Goal: Information Seeking & Learning: Learn about a topic

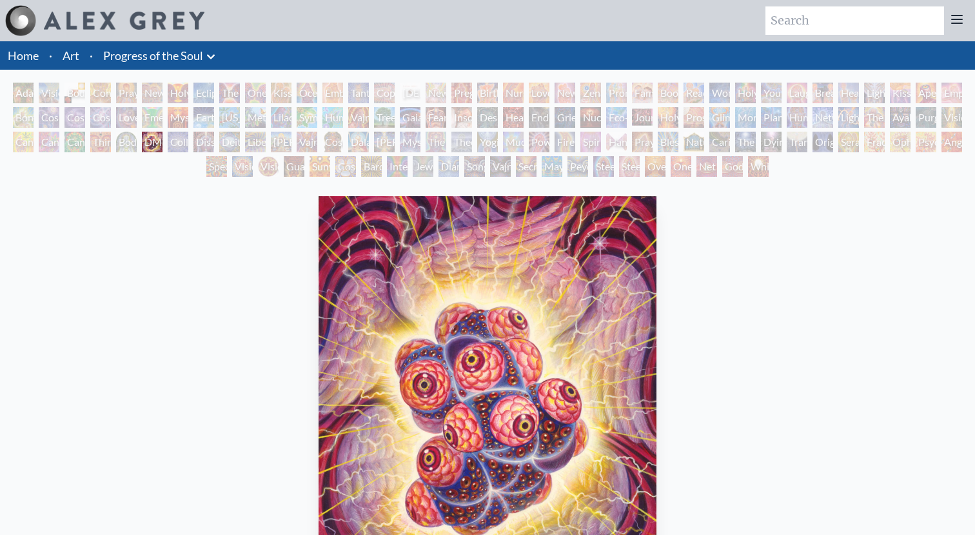
click at [166, 62] on link "Progress of the Soul" at bounding box center [153, 55] width 100 height 18
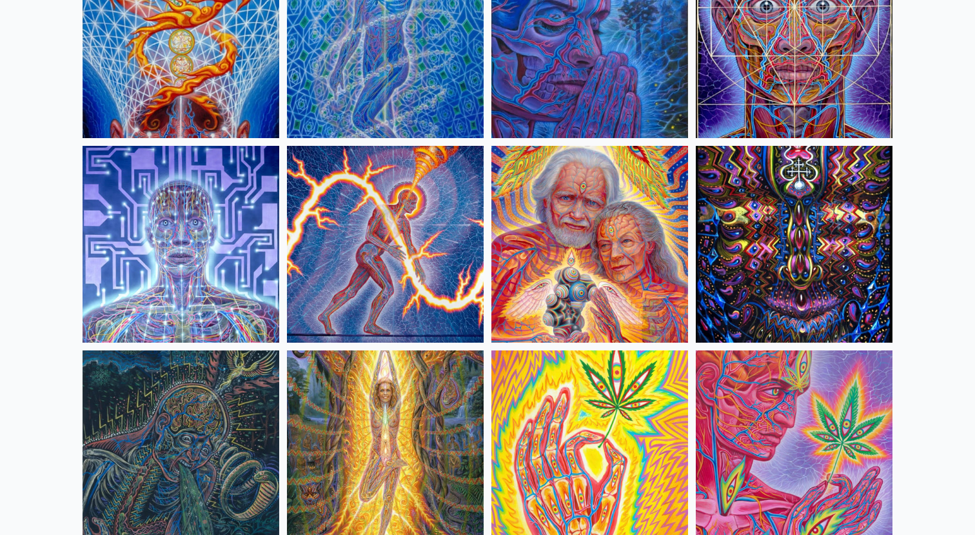
scroll to position [3491, 0]
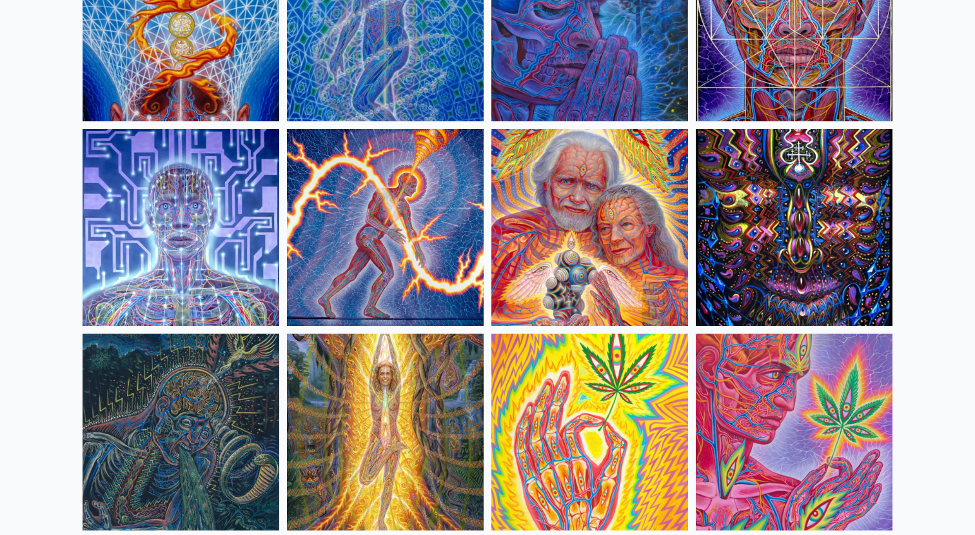
click at [733, 257] on img at bounding box center [794, 227] width 197 height 197
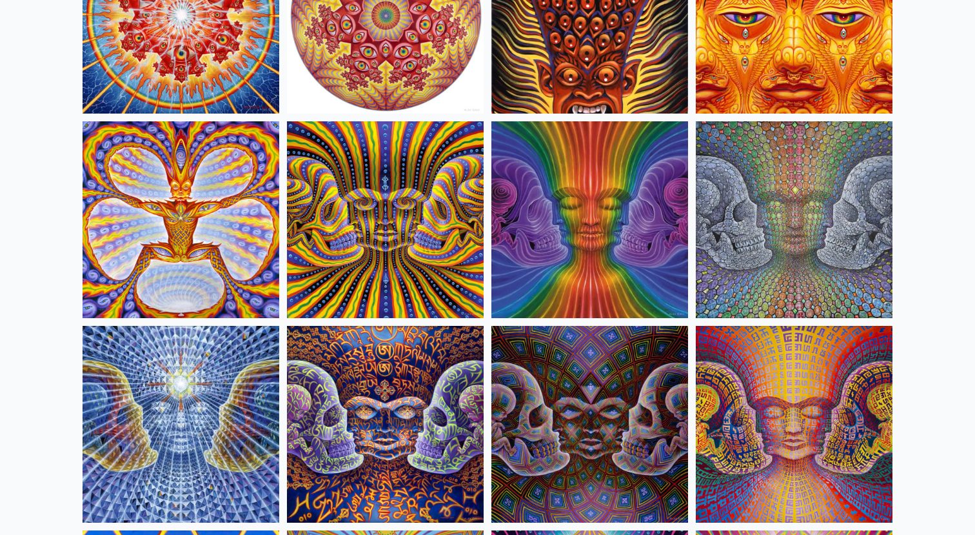
scroll to position [5927, 0]
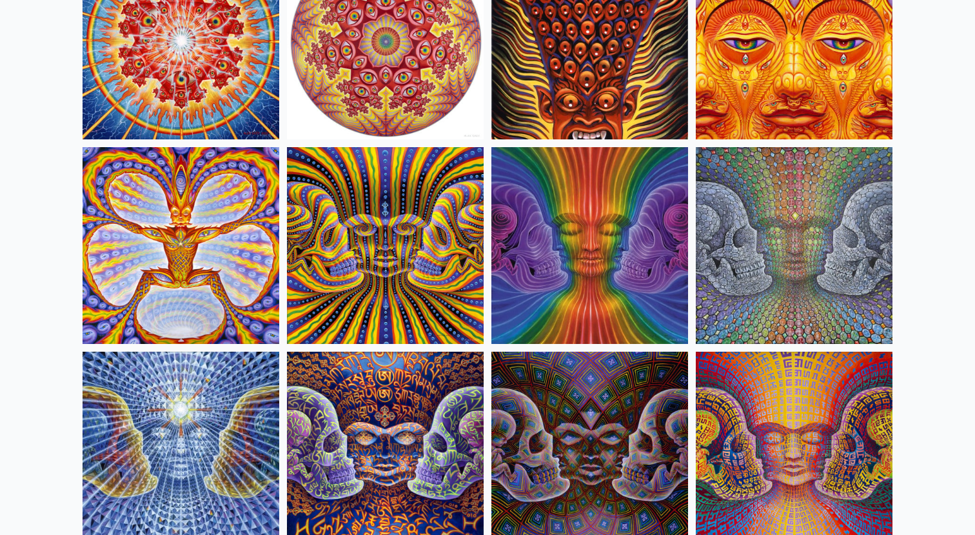
click at [429, 223] on img at bounding box center [385, 245] width 197 height 197
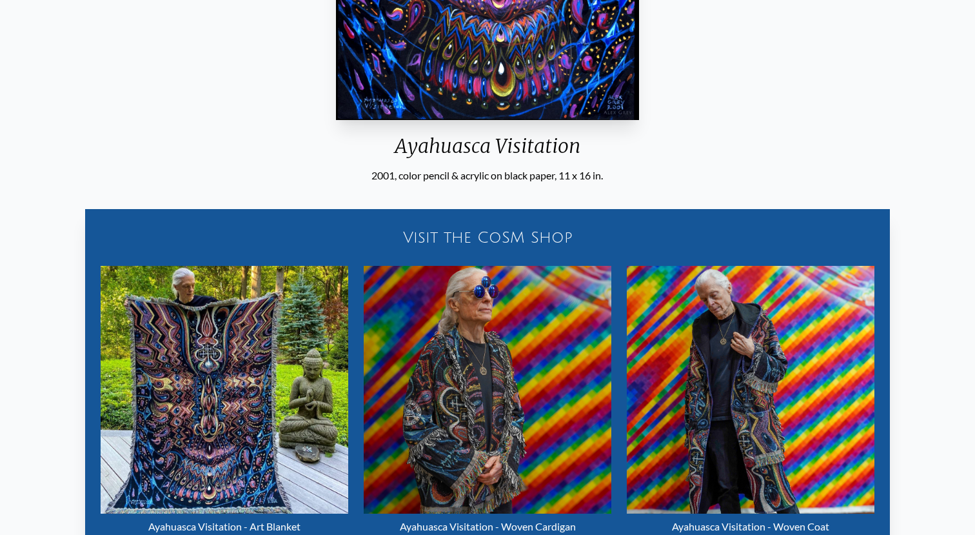
scroll to position [521, 0]
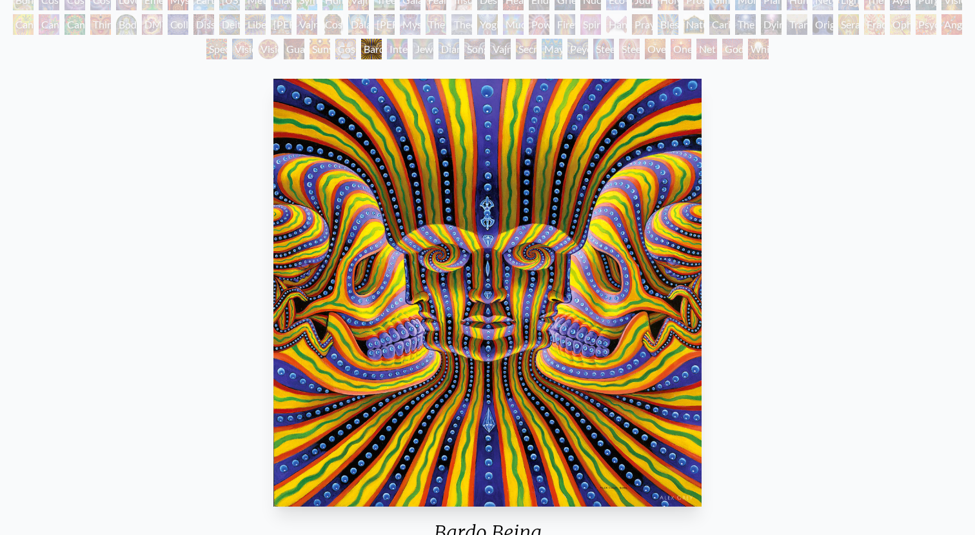
scroll to position [114, 0]
